Goal: Register for event/course

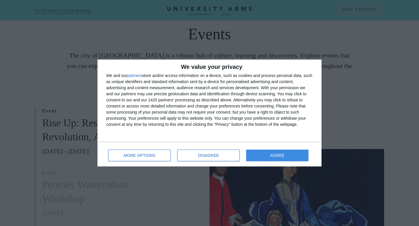
scroll to position [123, 0]
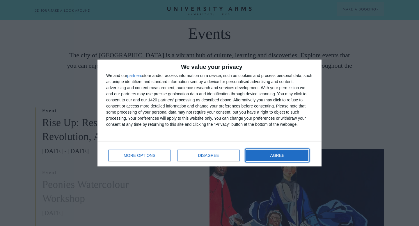
click at [265, 157] on button "AGREE" at bounding box center [277, 156] width 62 height 12
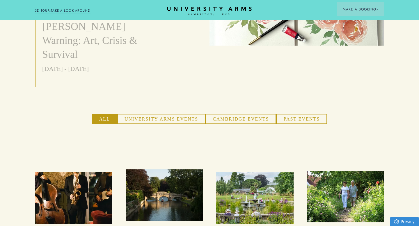
click at [232, 114] on button "Cambridge Events" at bounding box center [240, 119] width 71 height 10
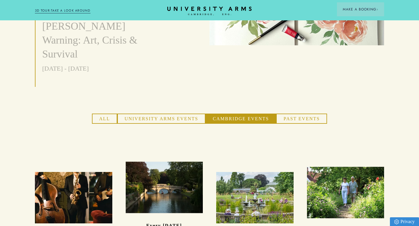
click at [179, 114] on button "University Arms Events" at bounding box center [161, 119] width 88 height 10
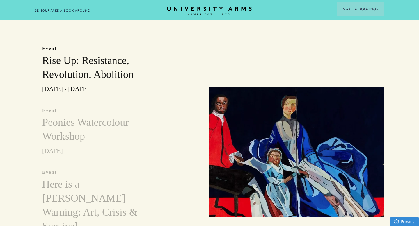
scroll to position [190, 0]
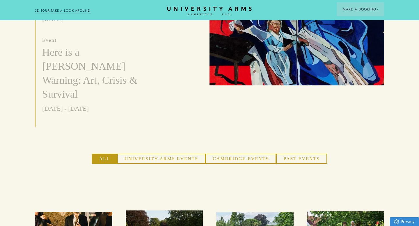
scroll to position [317, 0]
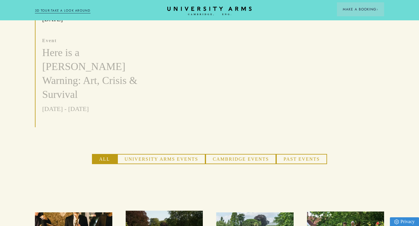
click at [166, 154] on button "University Arms Events" at bounding box center [161, 159] width 88 height 10
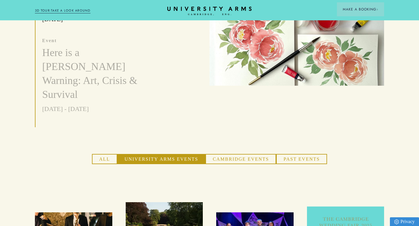
click at [223, 154] on button "Cambridge Events" at bounding box center [240, 159] width 71 height 10
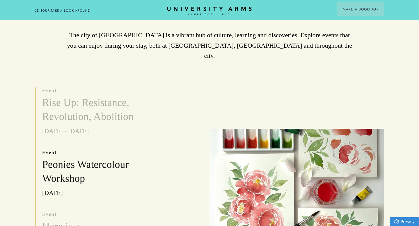
scroll to position [140, 0]
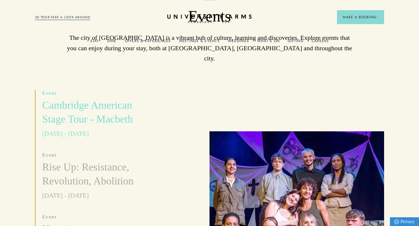
click at [80, 100] on h3 "Cambridge American Stage Tour - Macbeth" at bounding box center [99, 113] width 114 height 28
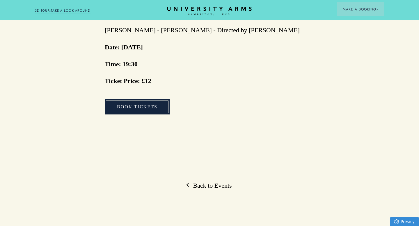
scroll to position [442, 0]
click at [136, 99] on link "Book Tickets" at bounding box center [137, 106] width 65 height 15
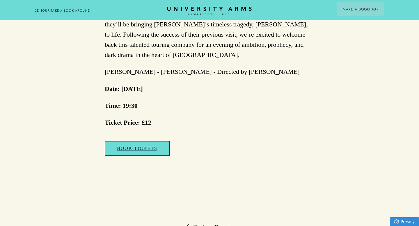
scroll to position [404, 0]
